Goal: Navigation & Orientation: Find specific page/section

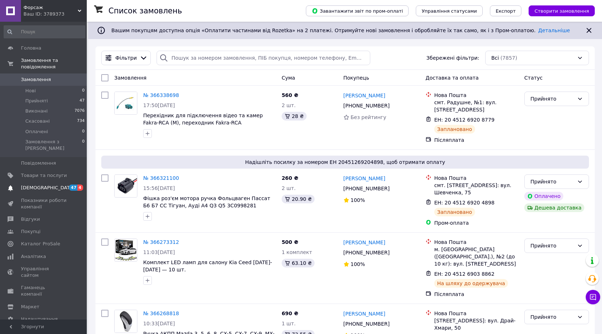
click at [35, 185] on span "[DEMOGRAPHIC_DATA]" at bounding box center [48, 188] width 54 height 7
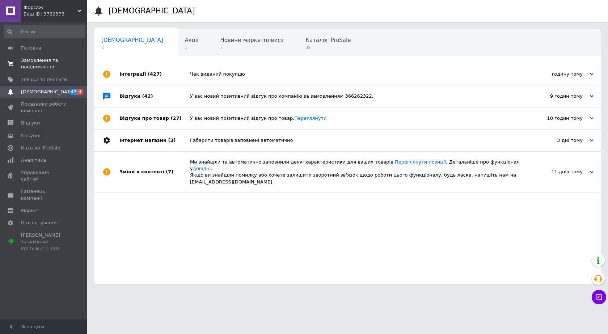
click at [34, 60] on span "Замовлення та повідомлення" at bounding box center [44, 63] width 46 height 13
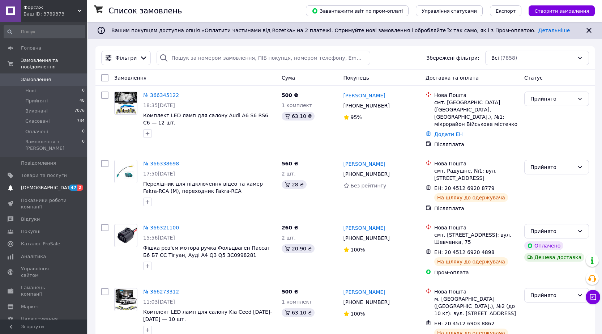
click at [39, 185] on span "[DEMOGRAPHIC_DATA]" at bounding box center [48, 188] width 54 height 7
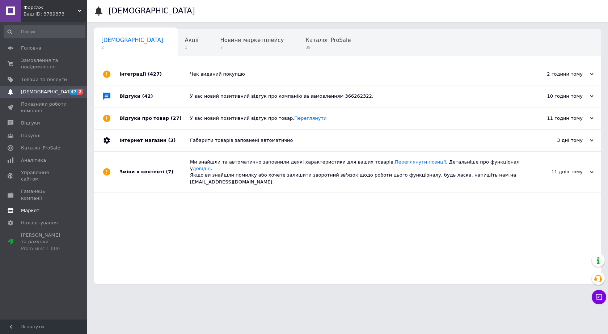
click at [34, 207] on span "Маркет" at bounding box center [30, 210] width 18 height 7
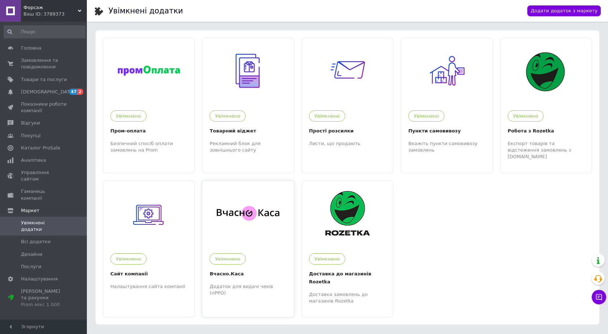
click at [249, 224] on div at bounding box center [247, 213] width 91 height 65
